Goal: Browse casually: Explore the website without a specific task or goal

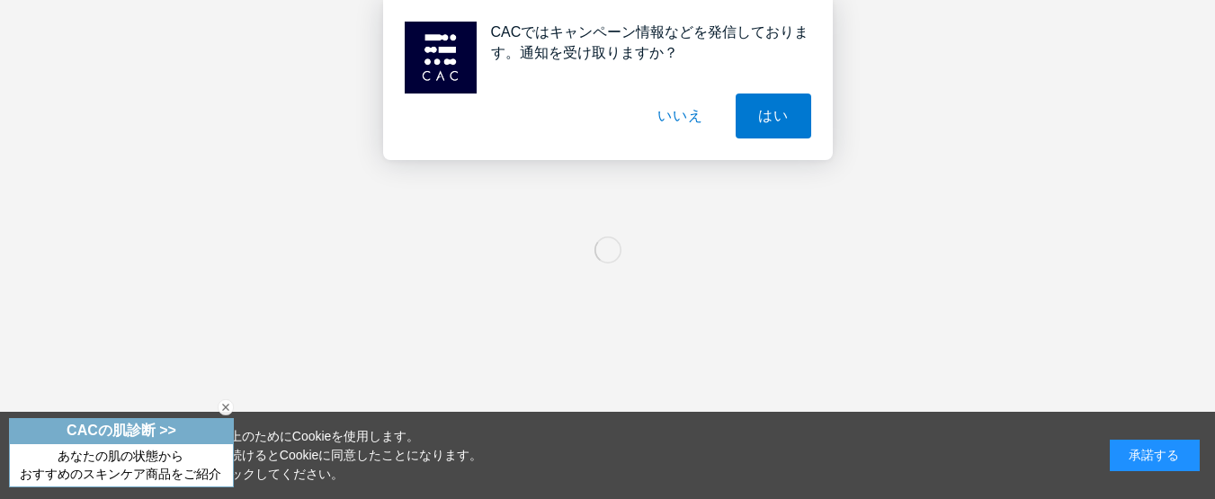
click at [1145, 461] on div "承諾する" at bounding box center [1155, 455] width 90 height 31
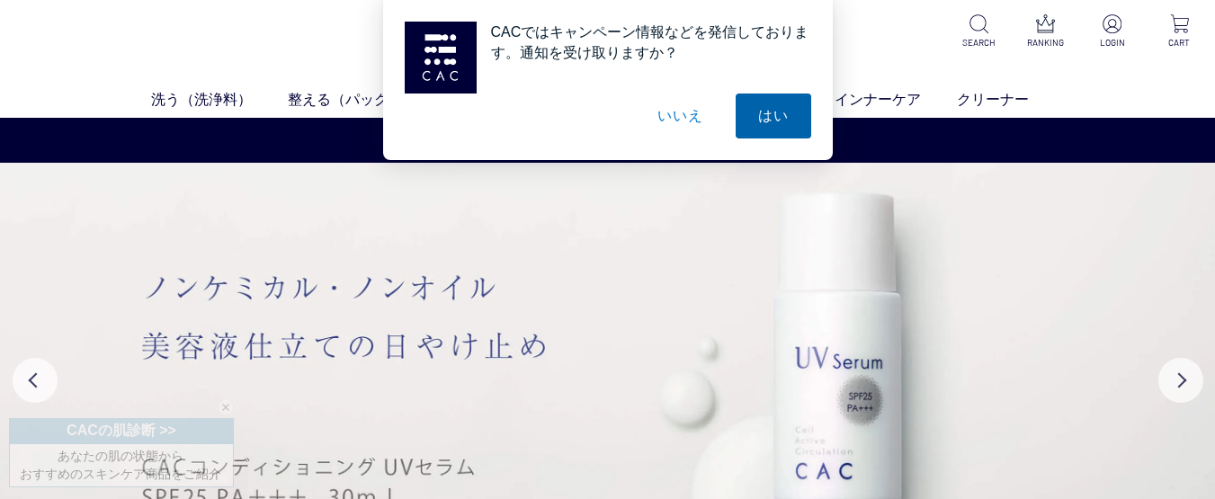
click at [764, 114] on button "はい" at bounding box center [774, 116] width 76 height 45
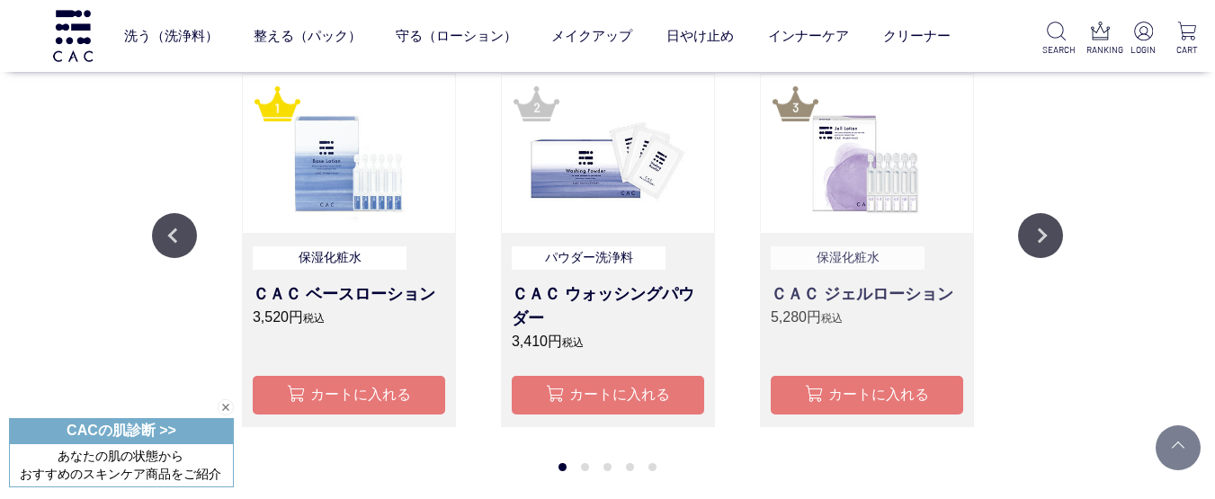
scroll to position [1485, 0]
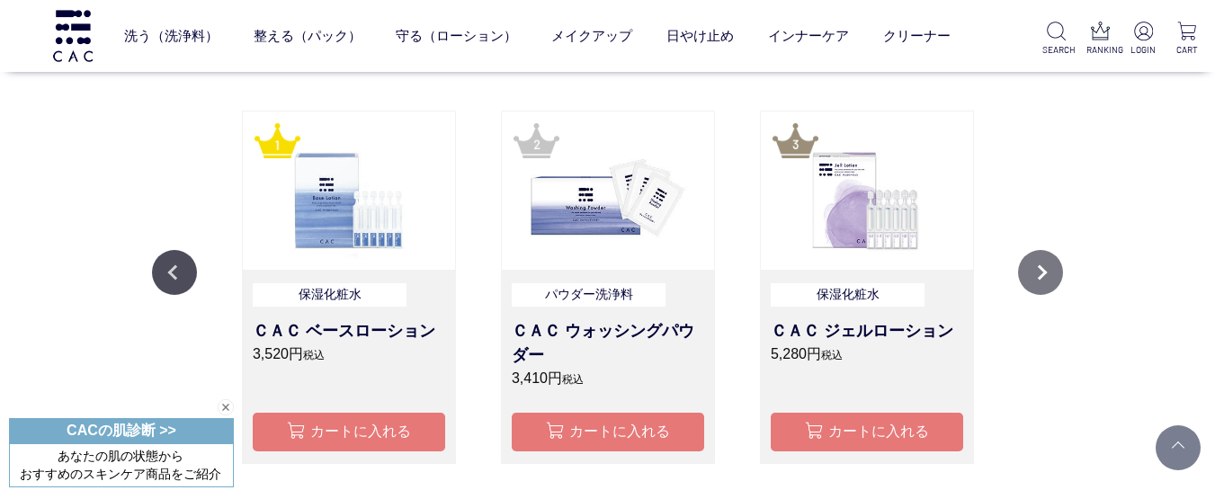
click at [1034, 267] on button "Next" at bounding box center [1040, 272] width 45 height 45
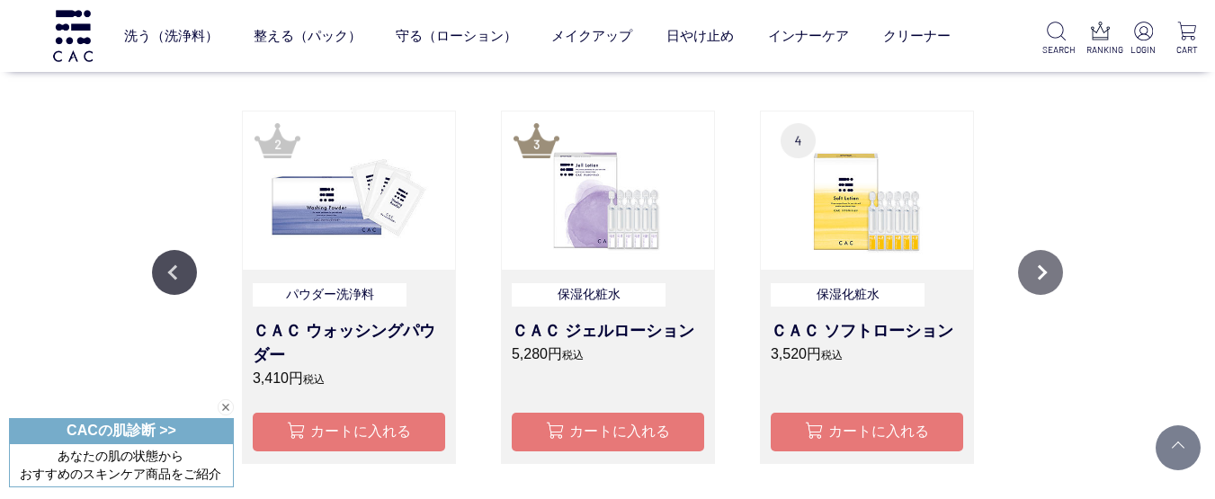
click at [1034, 267] on button "Next" at bounding box center [1040, 272] width 45 height 45
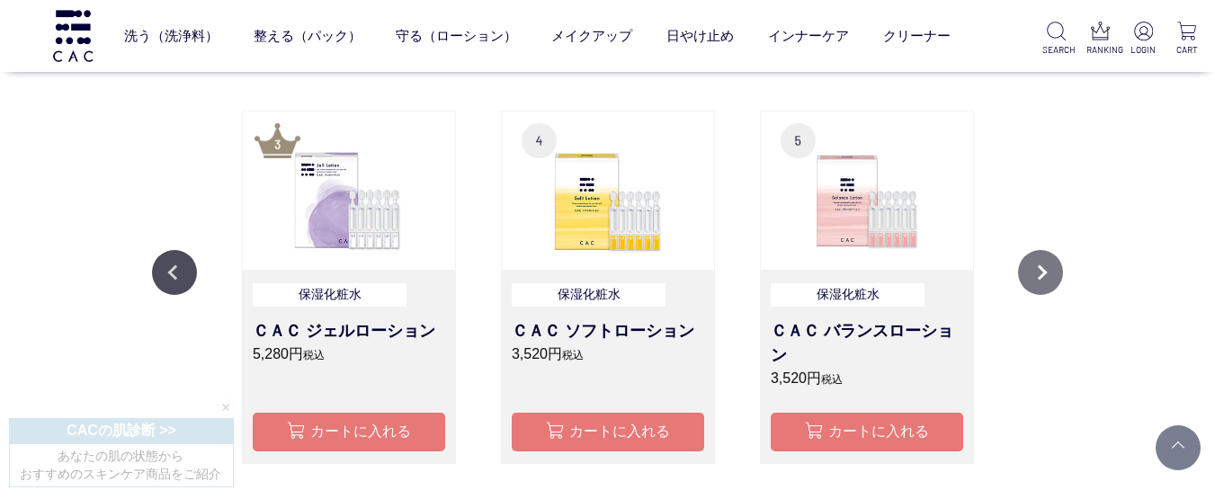
click at [1034, 267] on button "Next" at bounding box center [1040, 272] width 45 height 45
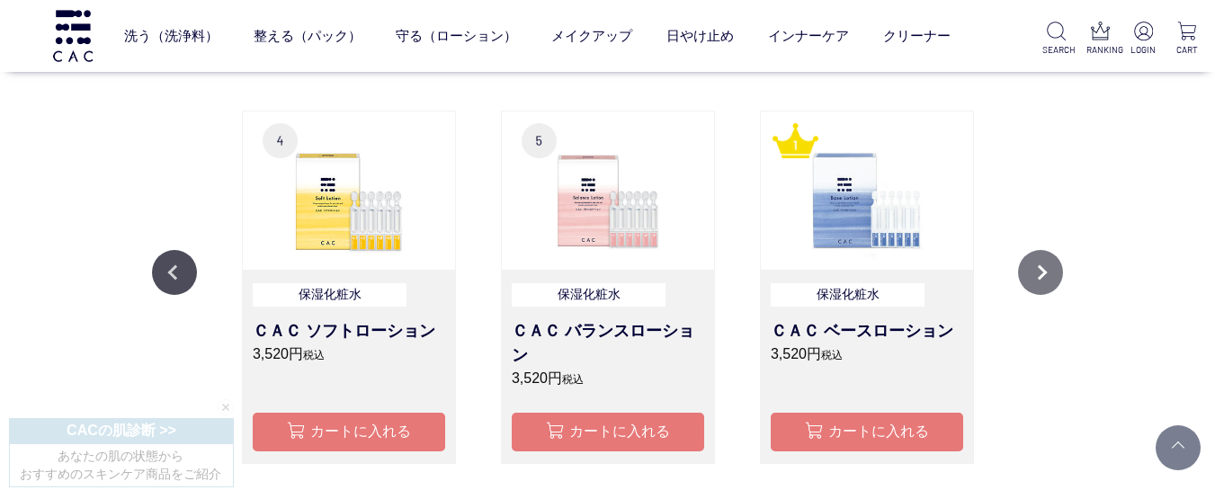
click at [1034, 267] on button "Next" at bounding box center [1040, 272] width 45 height 45
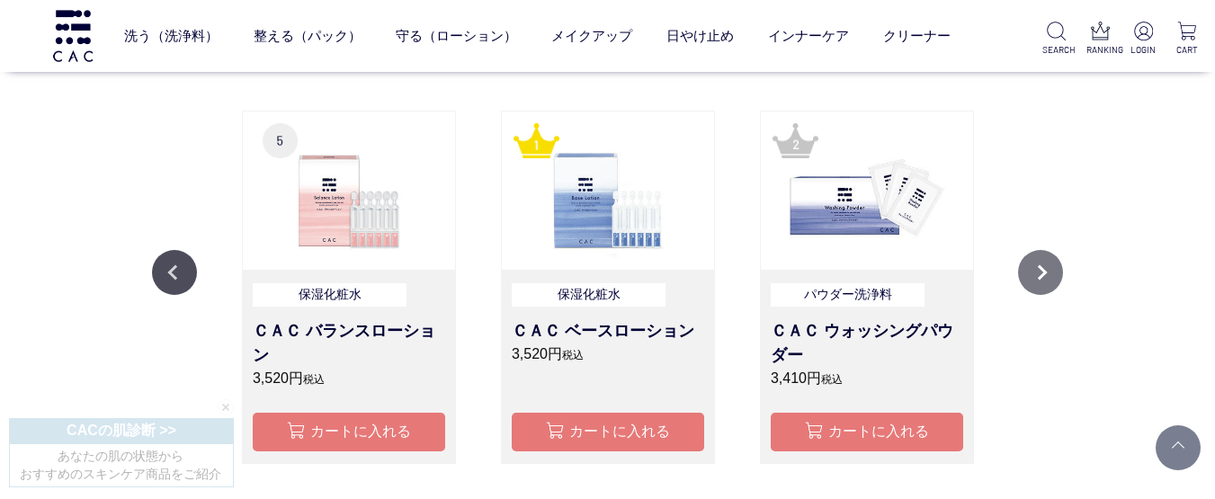
click at [1034, 267] on button "Next" at bounding box center [1040, 272] width 45 height 45
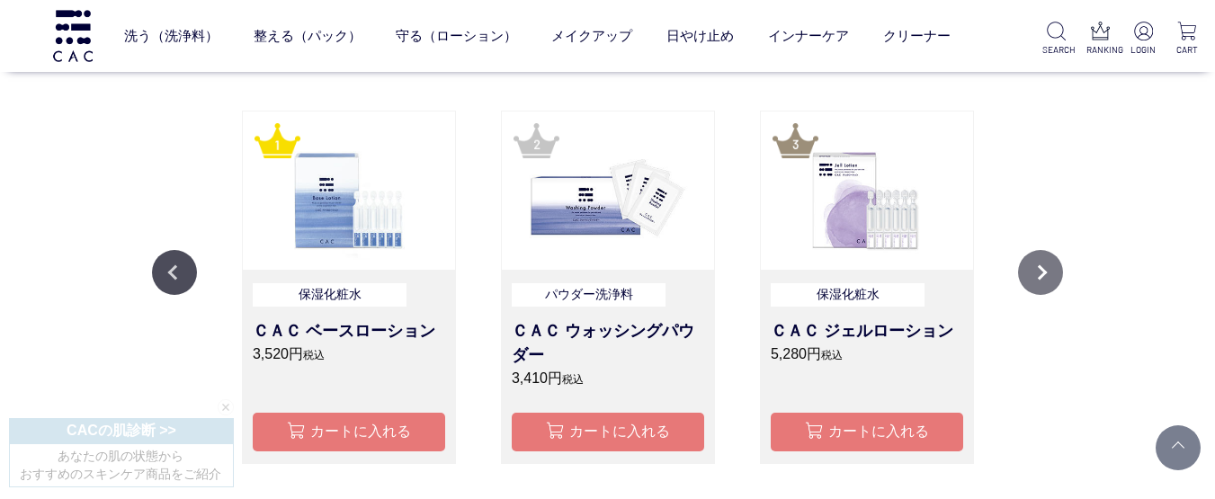
click at [1034, 267] on button "Next" at bounding box center [1040, 272] width 45 height 45
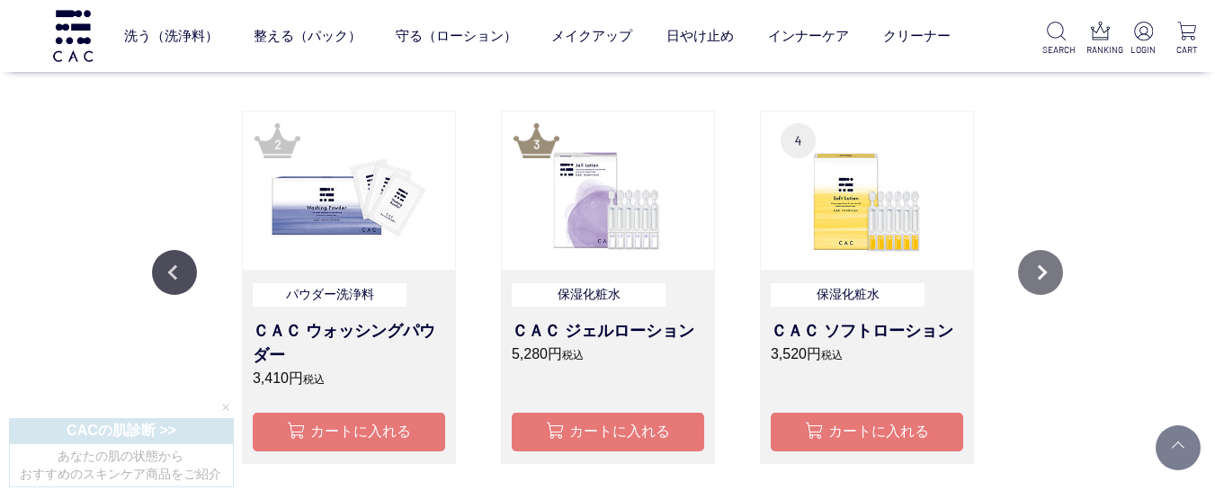
click at [1034, 267] on button "Next" at bounding box center [1040, 272] width 45 height 45
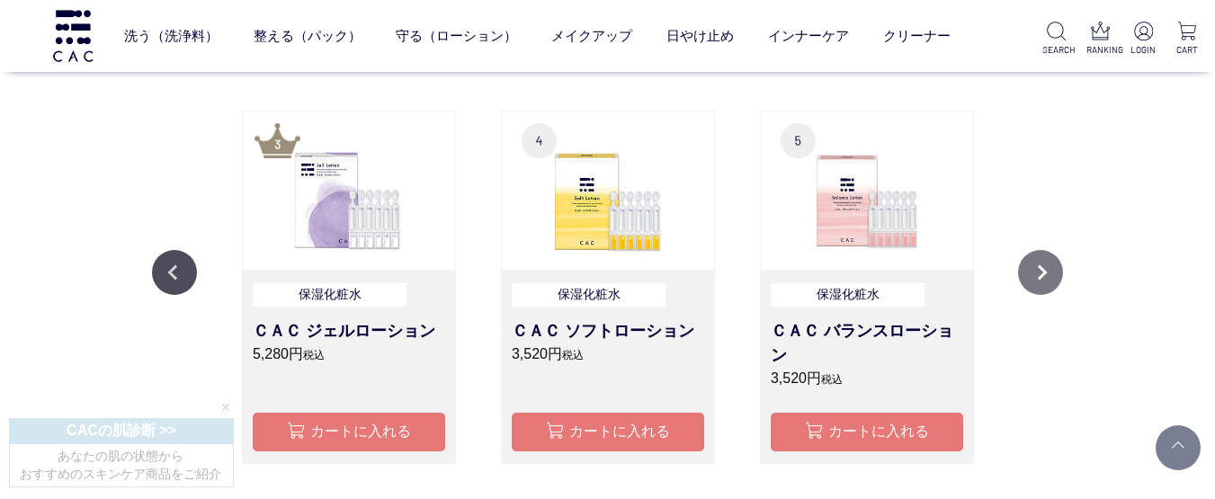
click at [1034, 267] on button "Next" at bounding box center [1040, 272] width 45 height 45
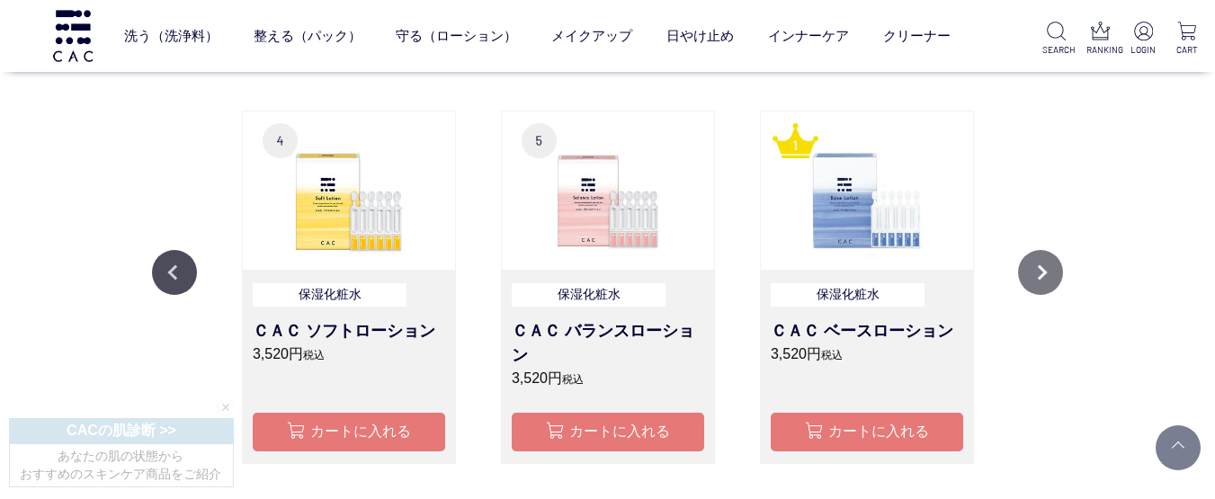
click at [1034, 267] on button "Next" at bounding box center [1040, 272] width 45 height 45
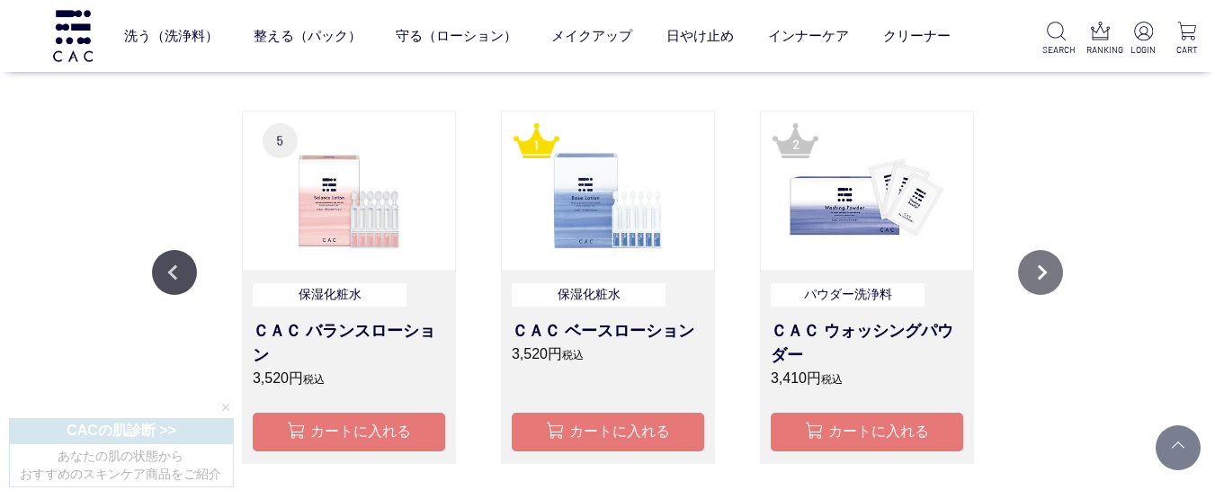
click at [1034, 267] on button "Next" at bounding box center [1040, 272] width 45 height 45
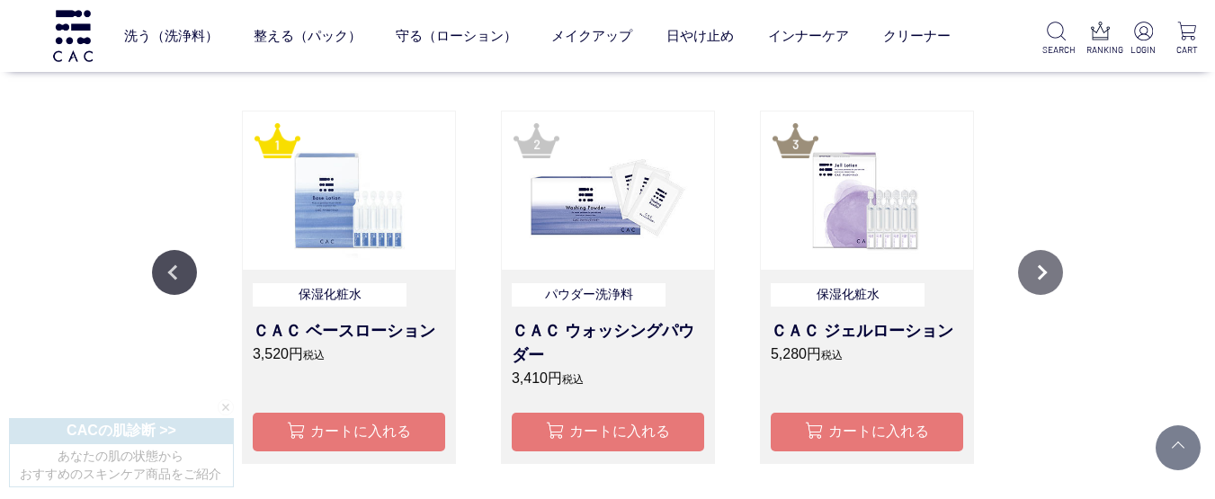
click at [1034, 267] on button "Next" at bounding box center [1040, 272] width 45 height 45
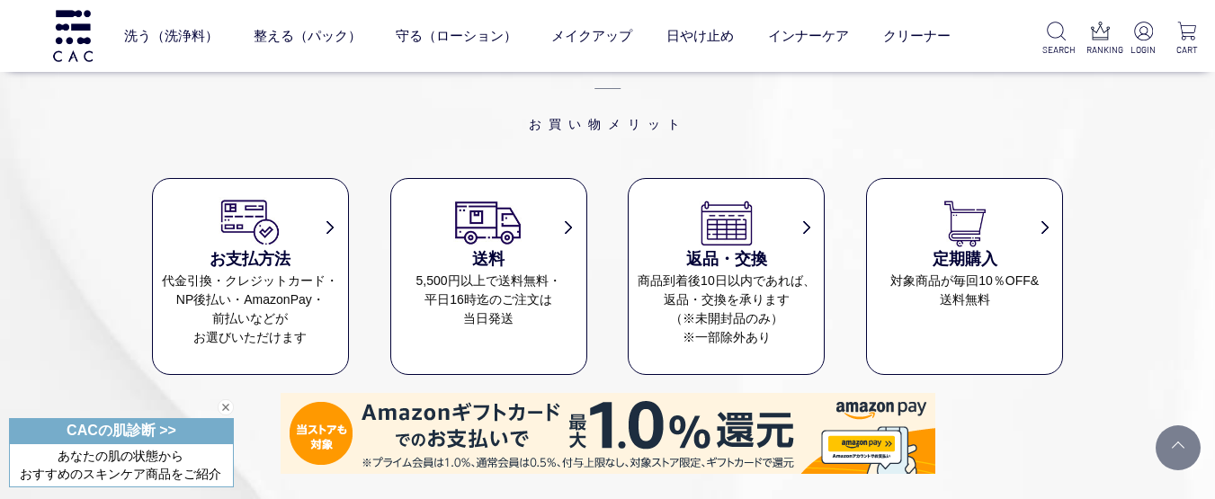
scroll to position [7290, 0]
drag, startPoint x: 1014, startPoint y: 101, endPoint x: 1068, endPoint y: 98, distance: 54.0
click at [1068, 98] on div "MERIT お買い物メリット お支払方法 代金引換・クレジットカード・ NP後払い・AmazonPay・ 前払いなどが お選びいただけます 送料 5,500円…" at bounding box center [607, 360] width 1215 height 867
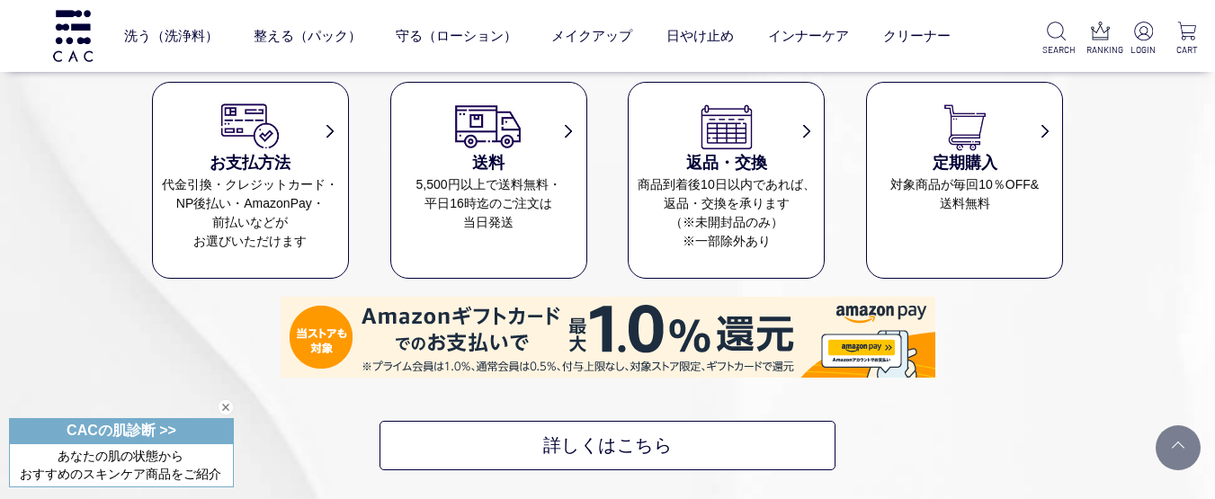
scroll to position [7384, 0]
